Goal: Share content

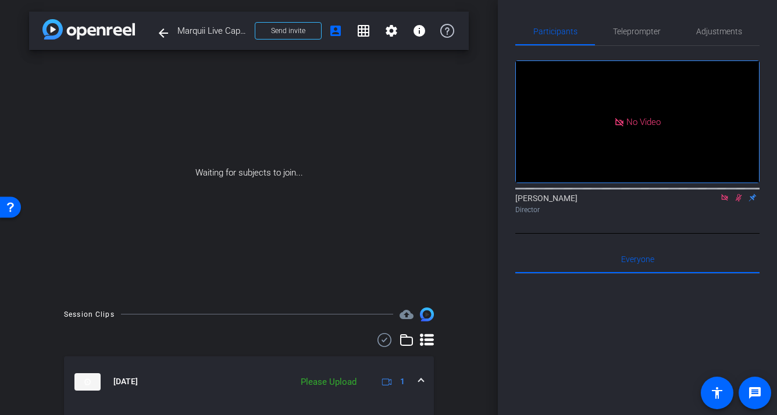
click at [505, 65] on div "Participants Teleprompter Adjustments No Video Shelby Eden Director Everyone 0 …" at bounding box center [637, 207] width 279 height 415
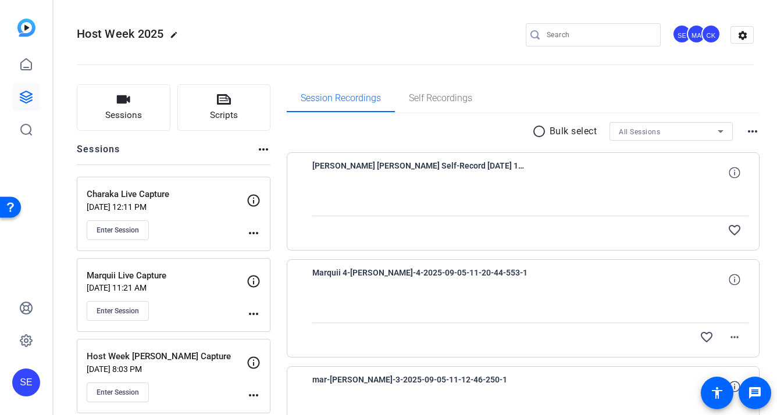
click at [130, 283] on p "[DATE] 11:21 AM" at bounding box center [167, 287] width 160 height 9
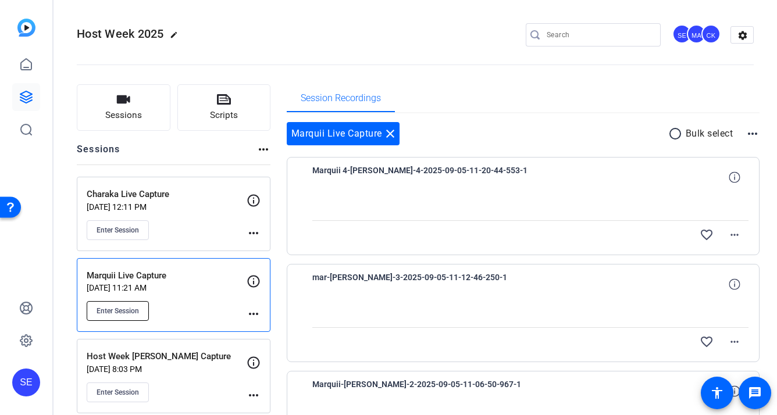
click at [138, 311] on span "Enter Session" at bounding box center [118, 311] width 42 height 9
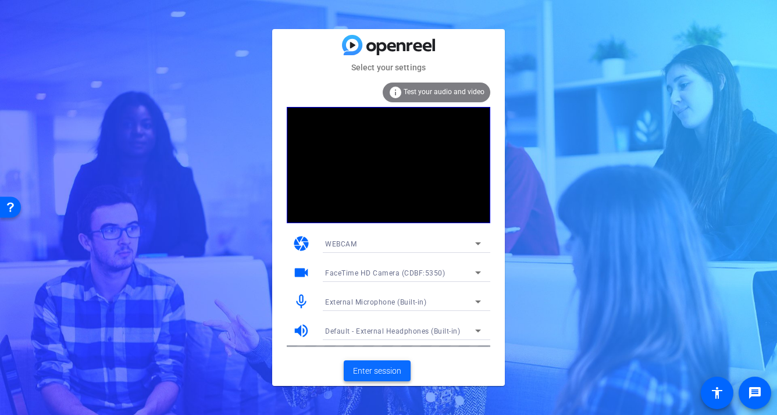
click at [392, 369] on span "Enter session" at bounding box center [377, 371] width 48 height 12
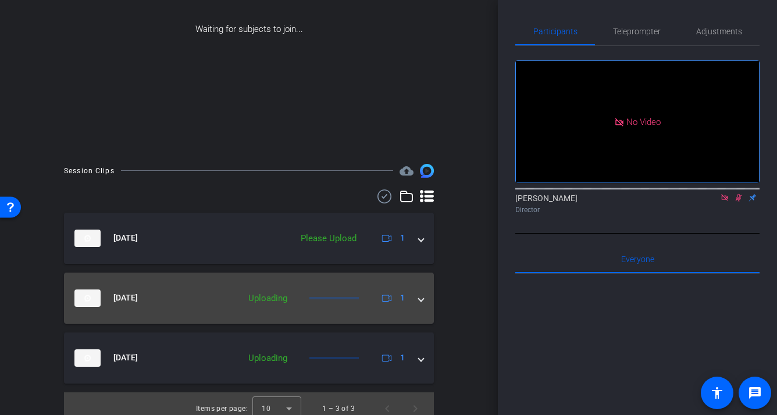
scroll to position [138, 0]
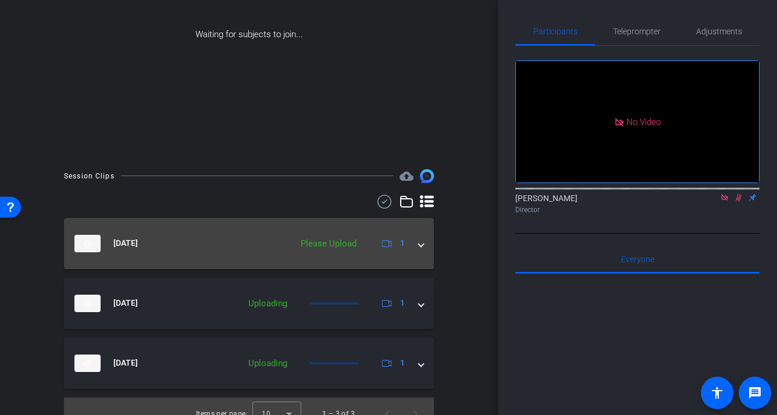
click at [422, 244] on span at bounding box center [421, 243] width 5 height 12
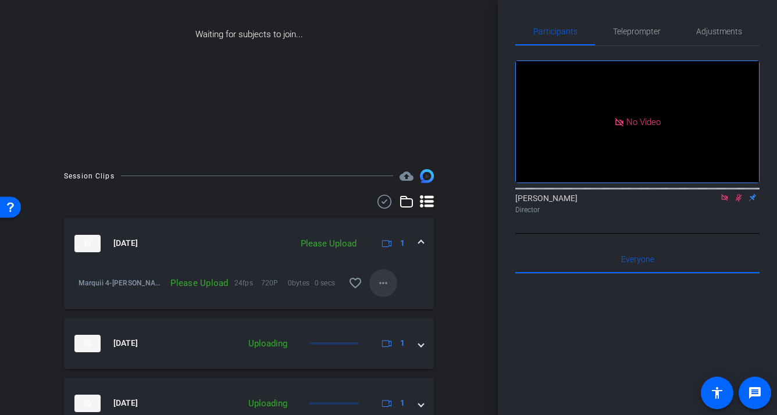
click at [378, 282] on mat-icon "more_horiz" at bounding box center [383, 283] width 14 height 14
click at [391, 303] on span "Upload" at bounding box center [402, 308] width 47 height 14
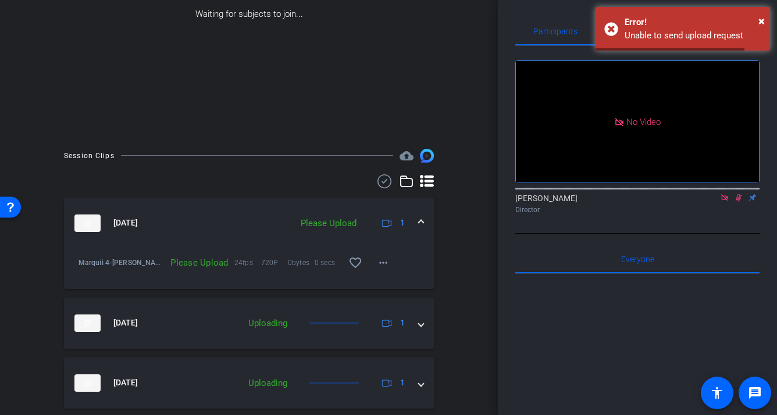
scroll to position [194, 0]
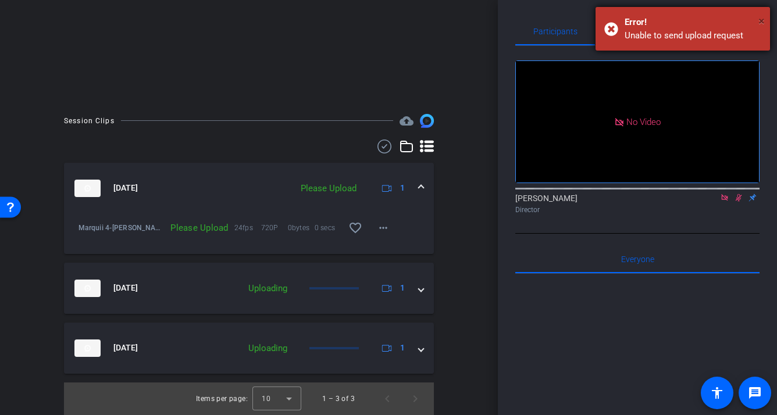
click at [762, 17] on span "×" at bounding box center [761, 21] width 6 height 14
